Goal: Learn about a topic

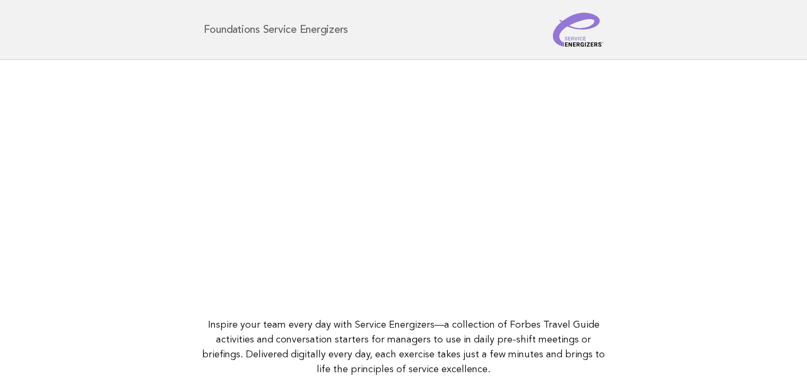
scroll to position [137, 0]
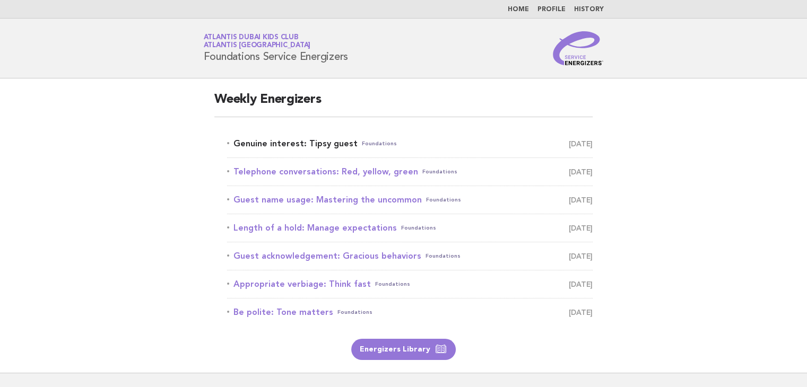
click at [326, 145] on link "Genuine interest: Tipsy guest Foundations [DATE]" at bounding box center [410, 143] width 366 height 15
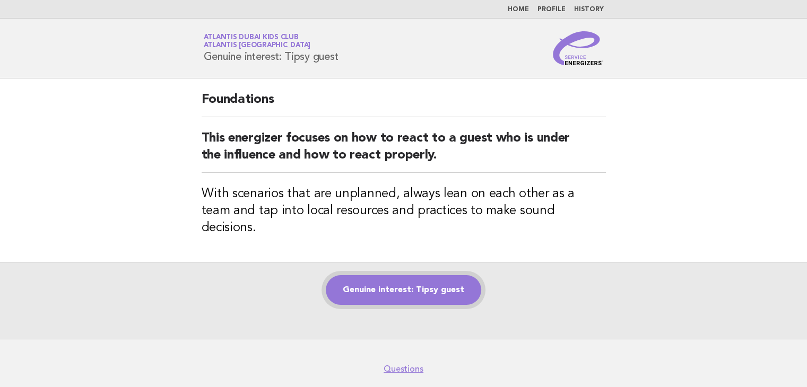
click at [404, 275] on link "Genuine interest: Tipsy guest" at bounding box center [403, 290] width 155 height 30
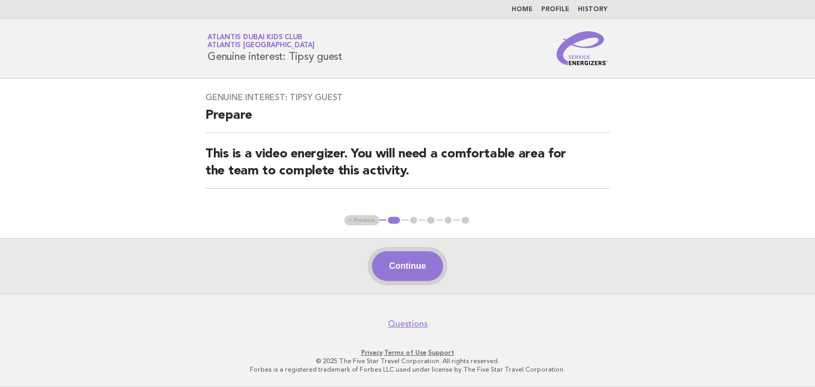
click at [395, 259] on button "Continue" at bounding box center [407, 267] width 71 height 30
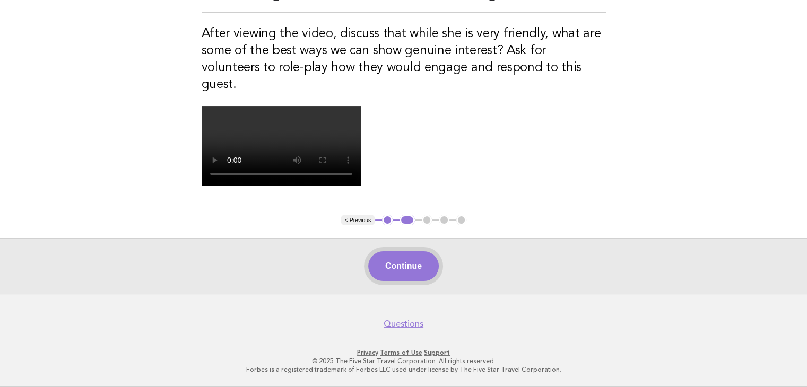
click at [414, 269] on button "Continue" at bounding box center [403, 267] width 71 height 30
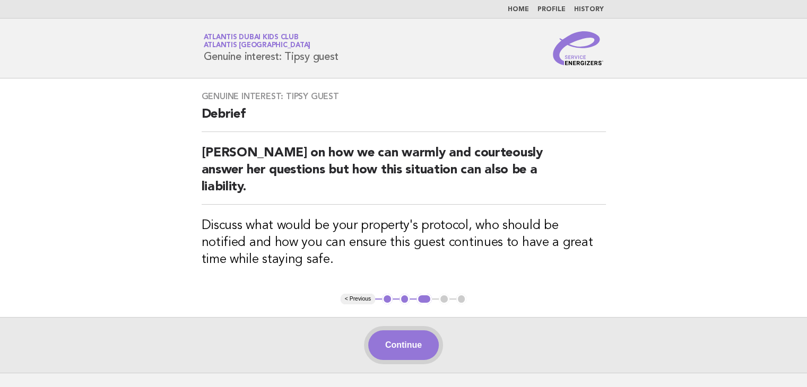
click at [412, 331] on button "Continue" at bounding box center [403, 346] width 71 height 30
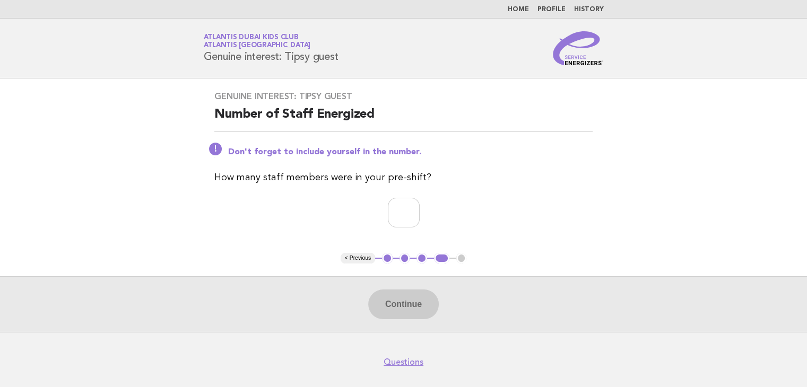
click at [354, 257] on button "< Previous" at bounding box center [358, 258] width 34 height 11
